Goal: Task Accomplishment & Management: Manage account settings

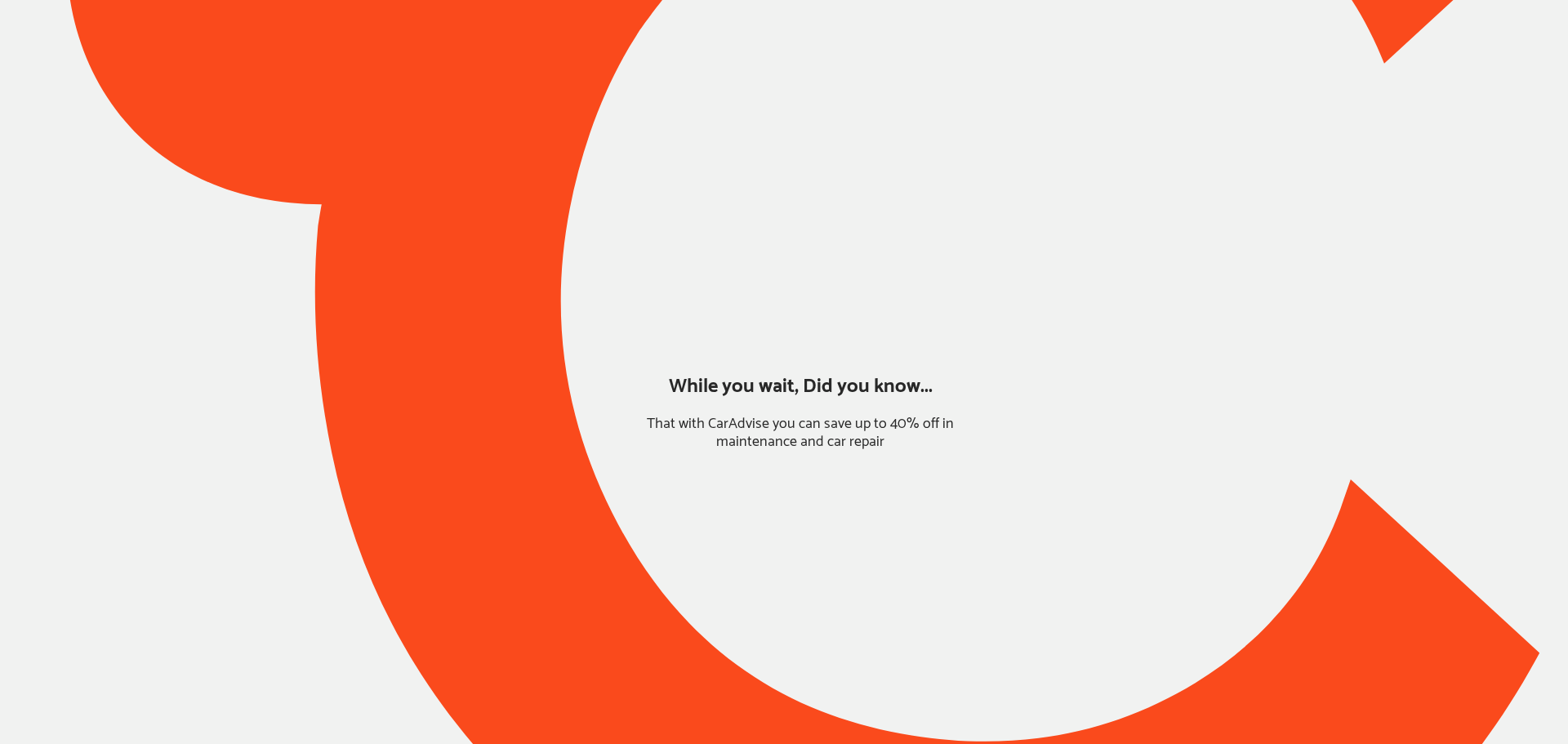
type input "*******"
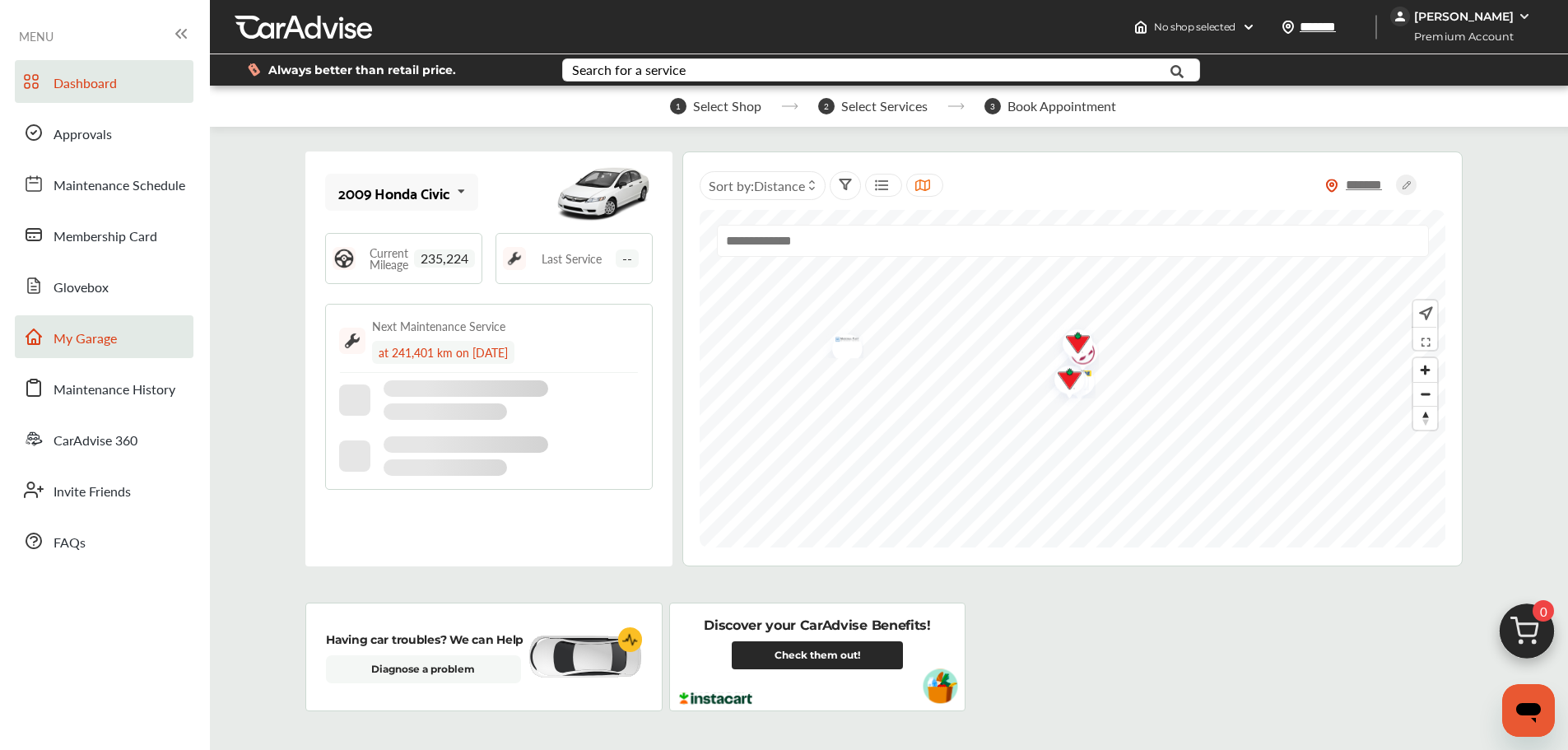
click at [119, 358] on link "My Garage" at bounding box center [104, 336] width 178 height 43
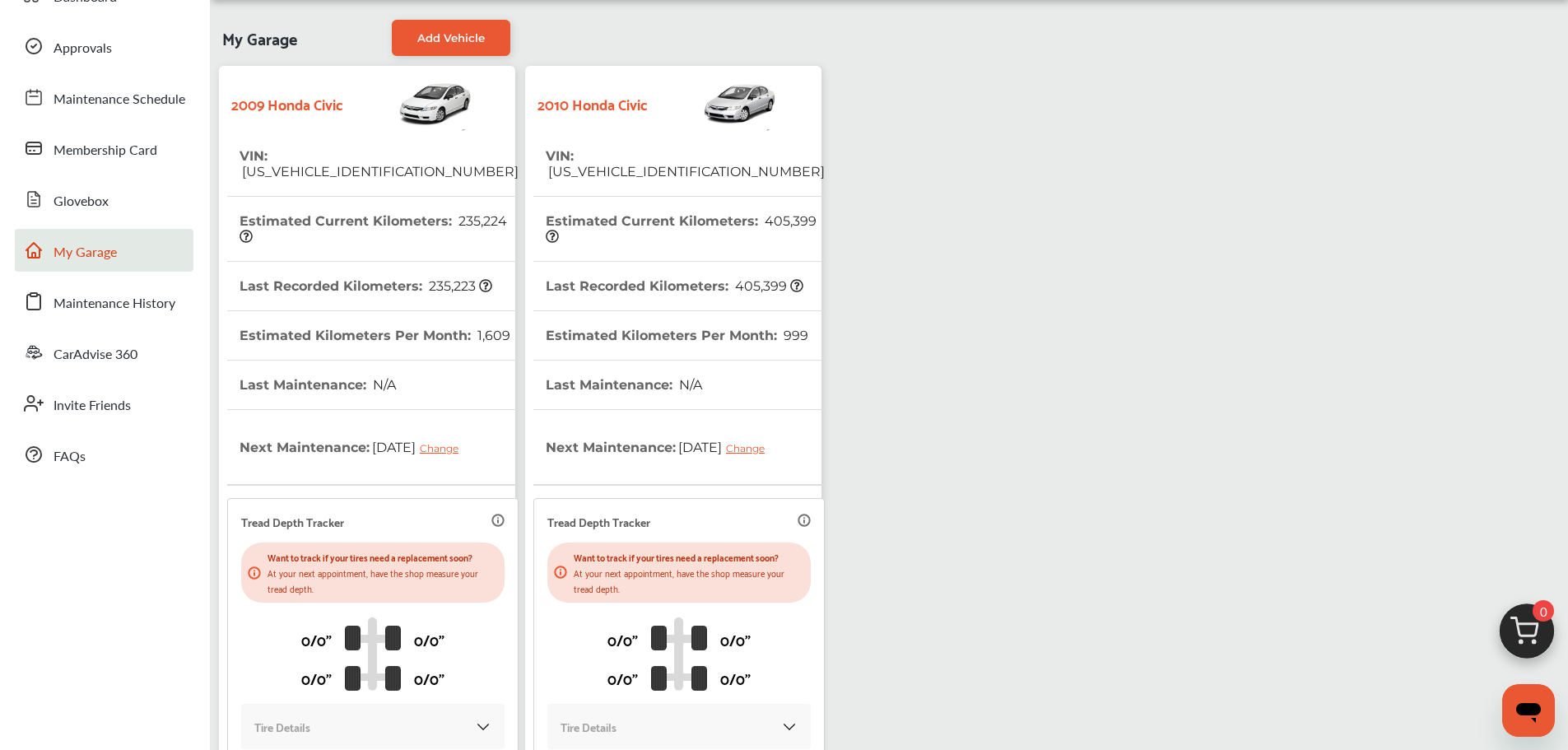
scroll to position [247, 0]
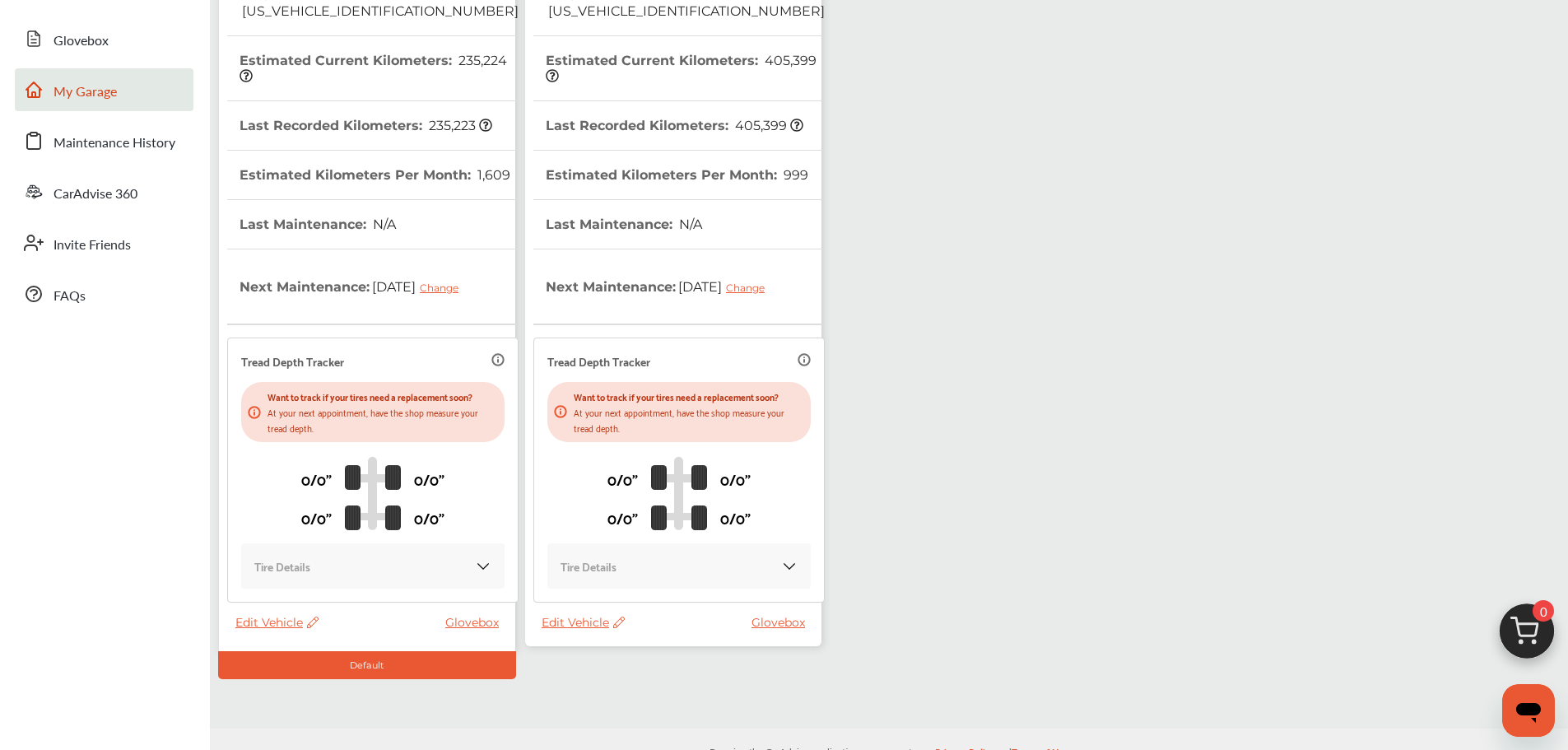
click at [575, 627] on span "Edit Vehicle" at bounding box center [583, 623] width 83 height 15
click at [618, 692] on div "Use this vehicle" at bounding box center [648, 696] width 148 height 25
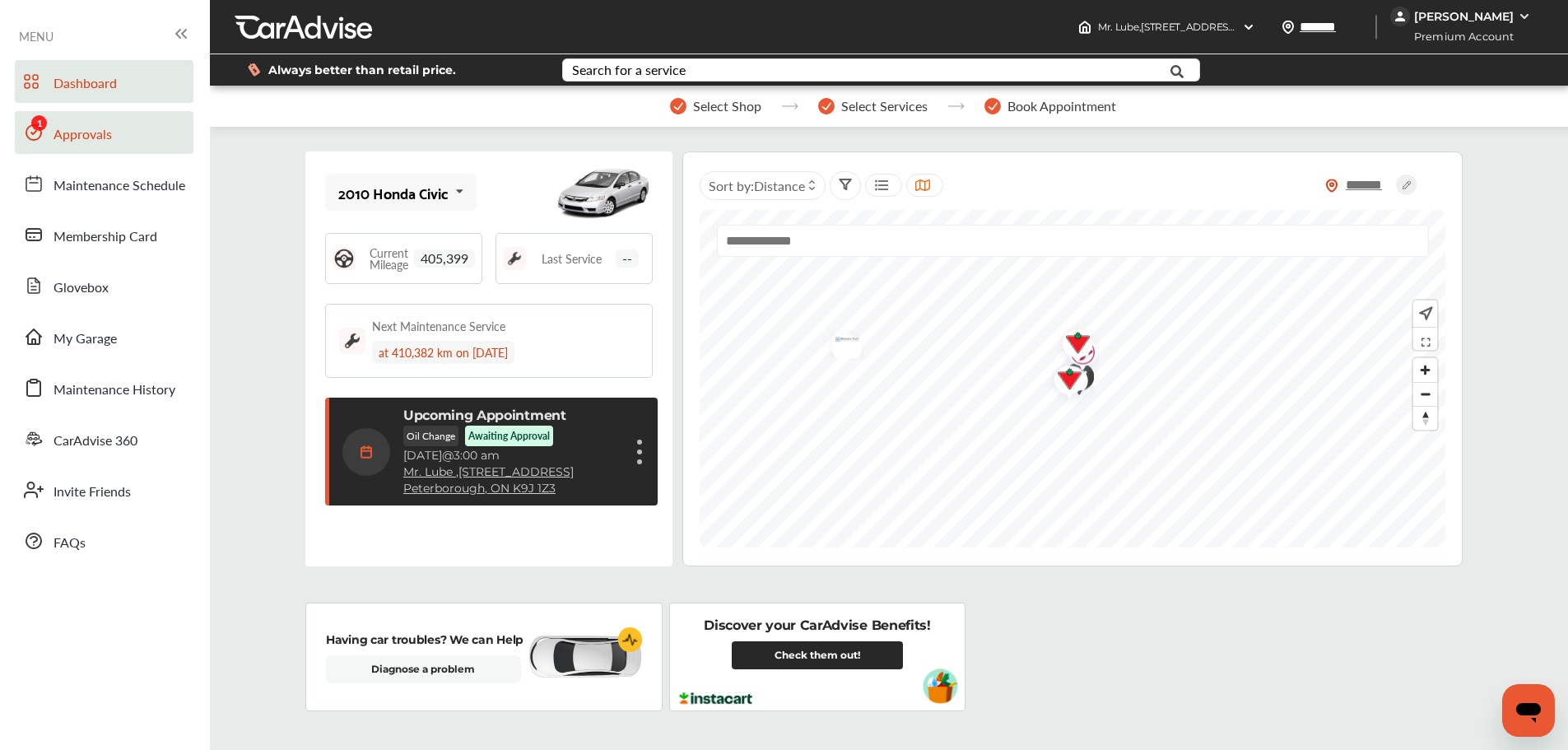
click at [66, 137] on span "Approvals" at bounding box center [83, 135] width 59 height 22
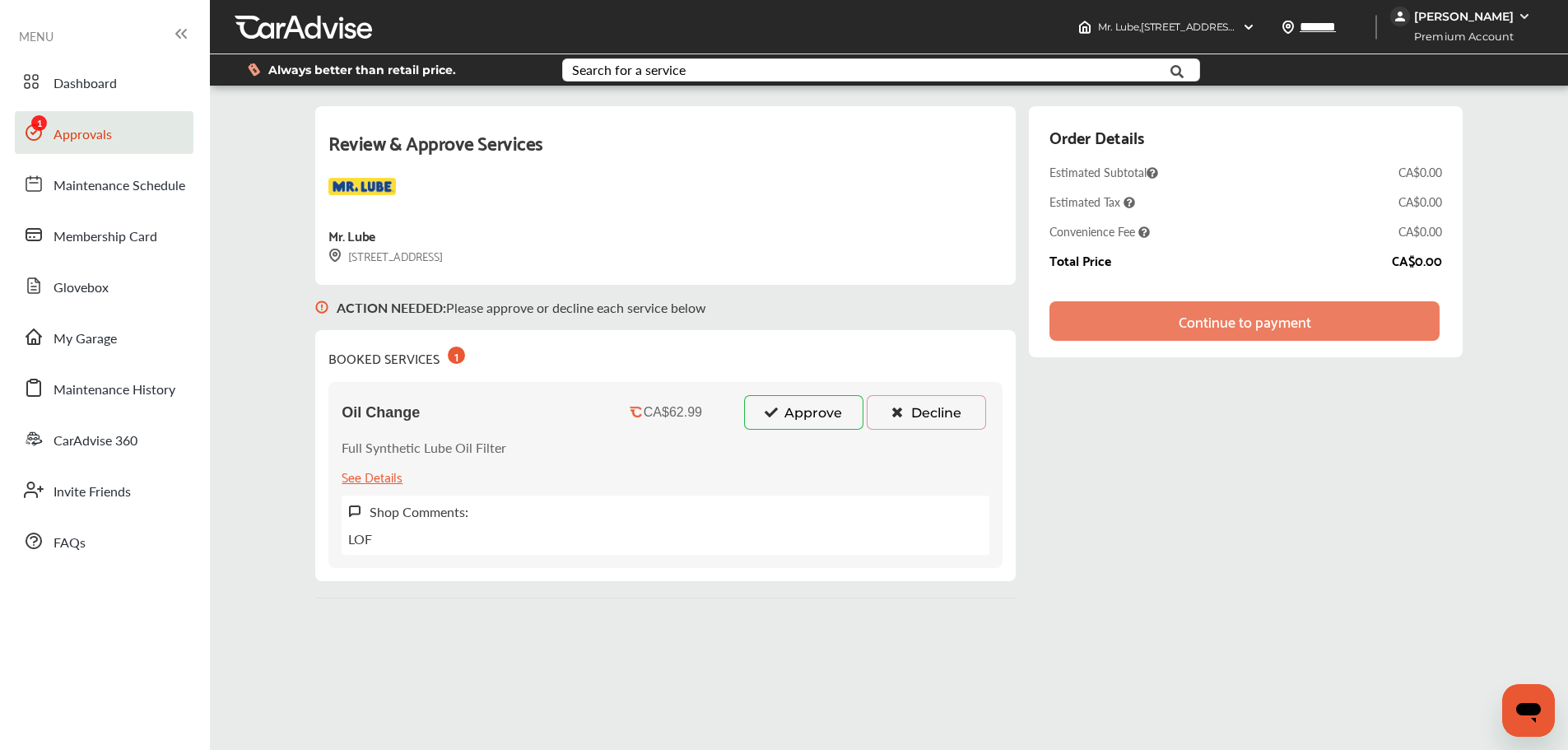
click at [792, 421] on button "Approve" at bounding box center [803, 412] width 120 height 34
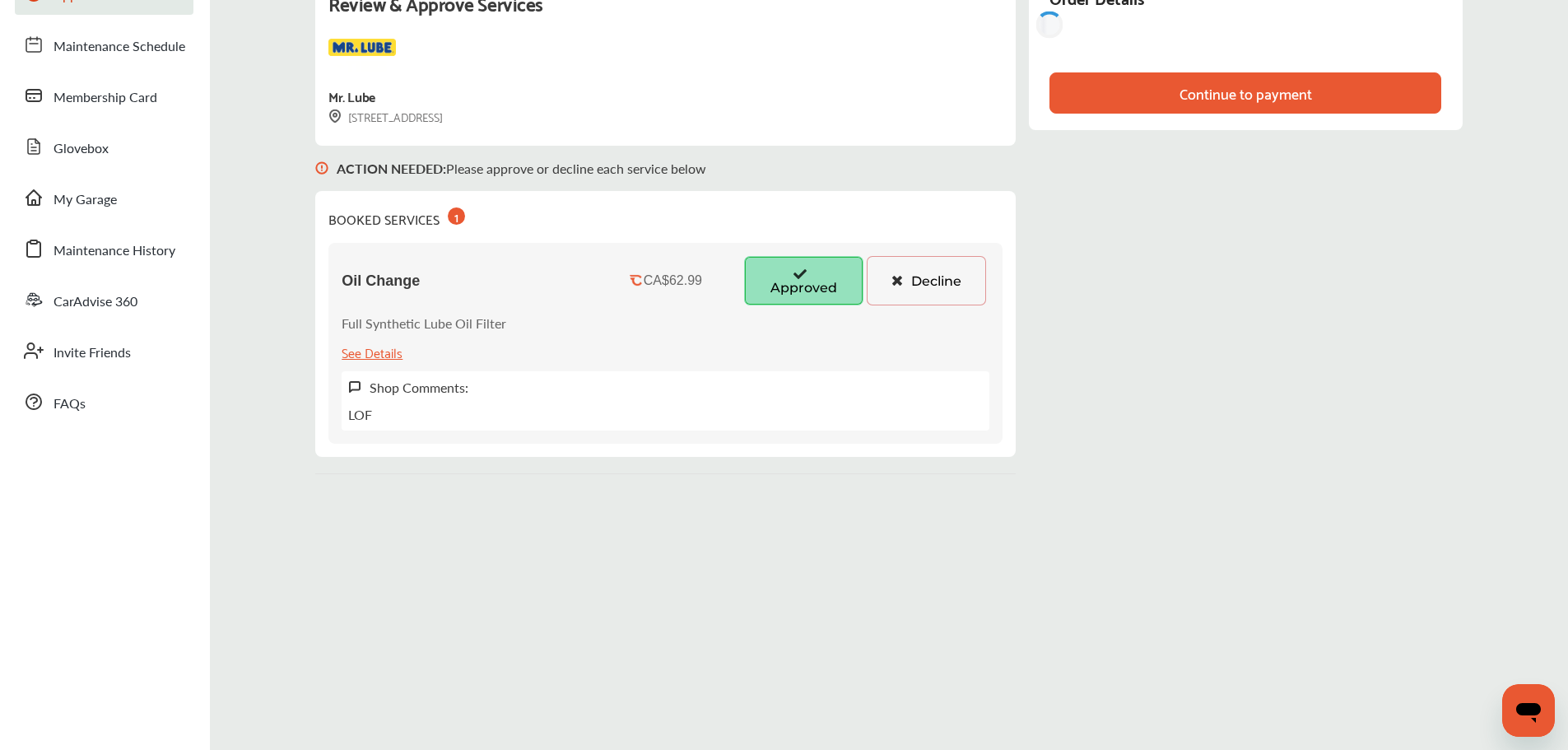
scroll to position [82, 0]
